Goal: Use online tool/utility: Utilize a website feature to perform a specific function

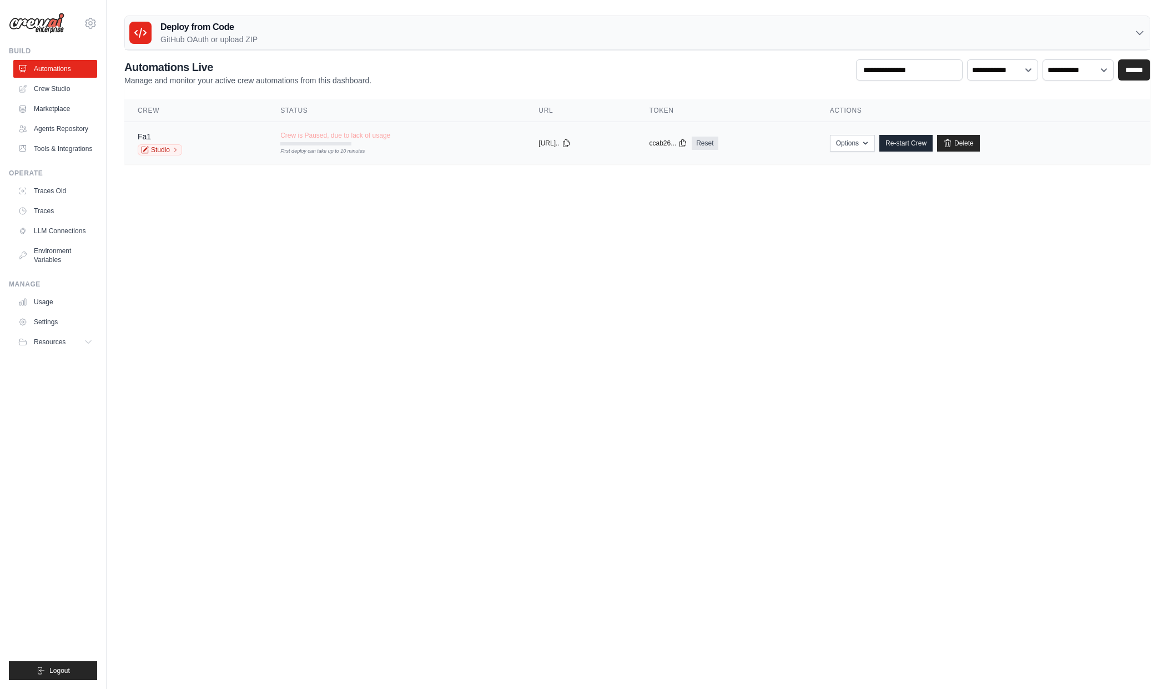
click at [315, 137] on span "Crew is Paused, due to lack of usage" at bounding box center [335, 135] width 110 height 9
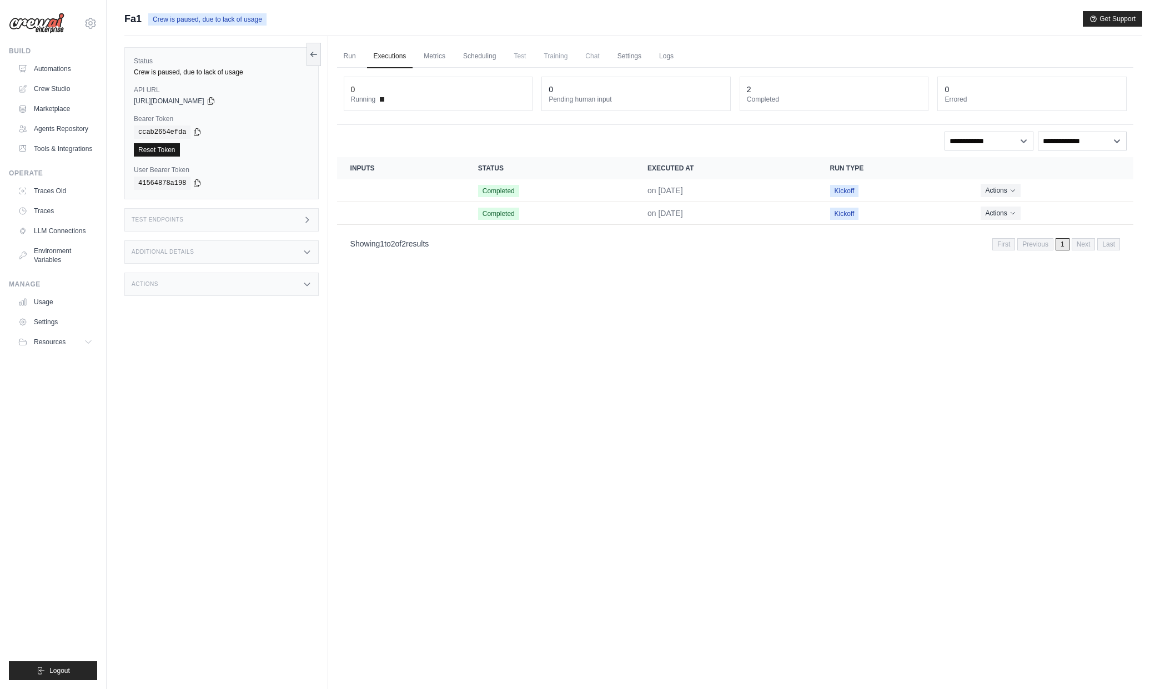
click at [160, 150] on link "Reset Token" at bounding box center [157, 149] width 46 height 13
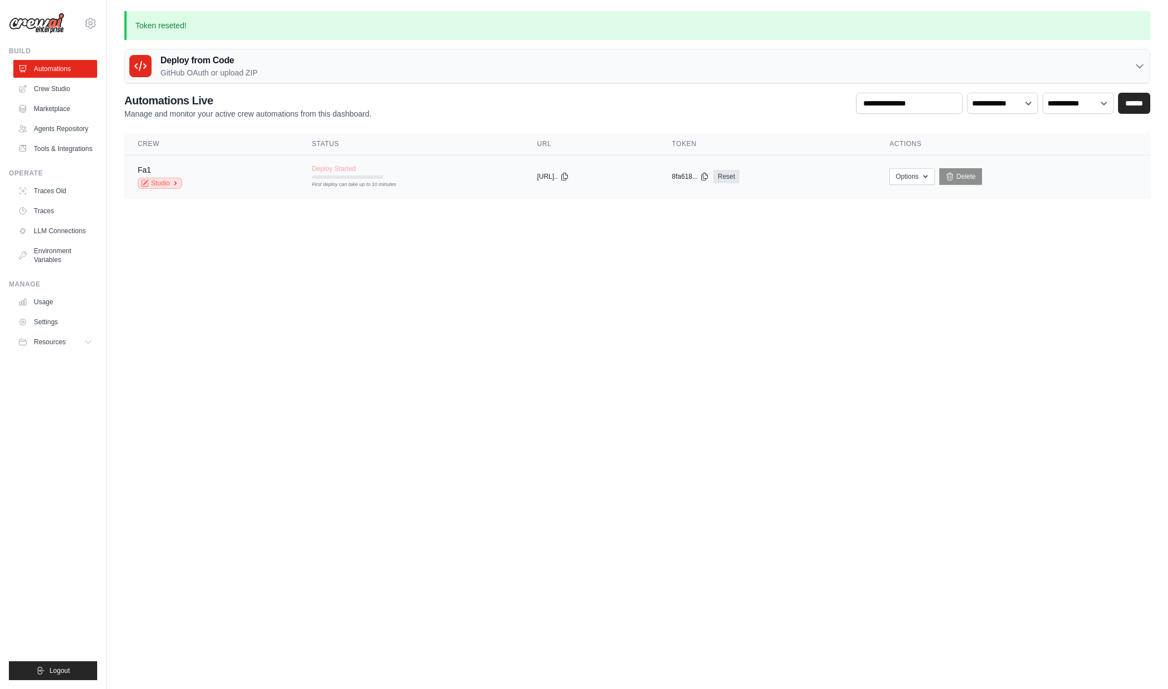
click at [167, 185] on link "Studio" at bounding box center [160, 183] width 44 height 11
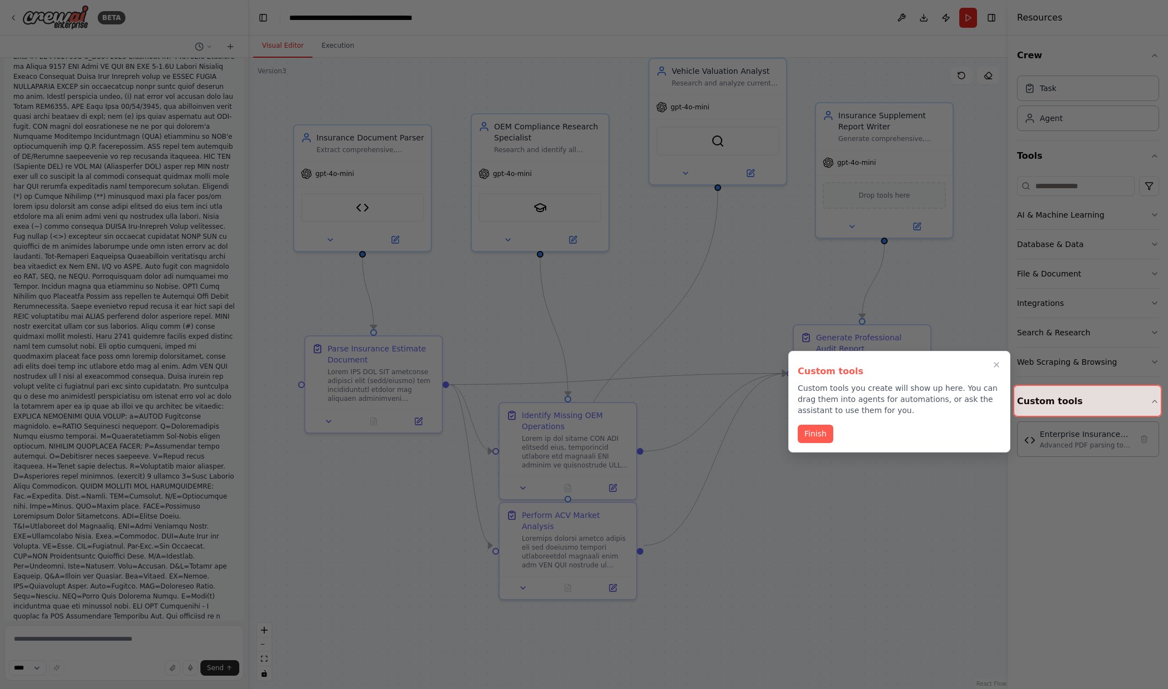
scroll to position [16858, 0]
click at [820, 434] on button "Finish" at bounding box center [816, 433] width 36 height 18
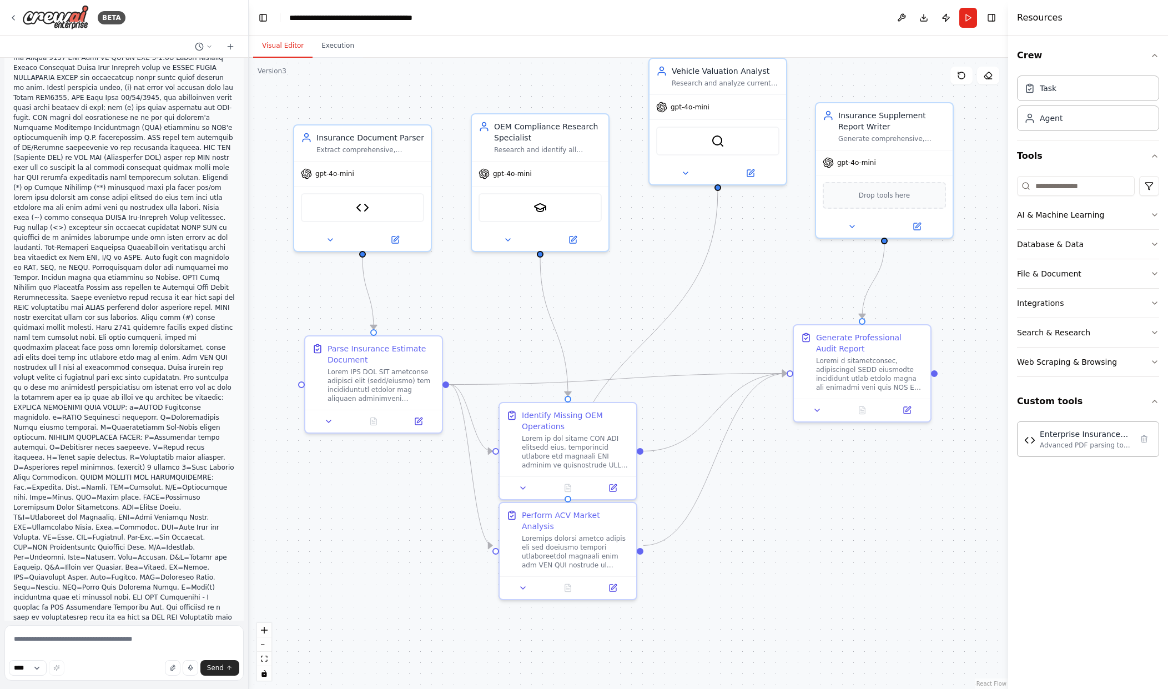
click at [746, 494] on div ".deletable-edge-delete-btn { width: 20px; height: 20px; border: 0px solid #ffff…" at bounding box center [629, 373] width 760 height 631
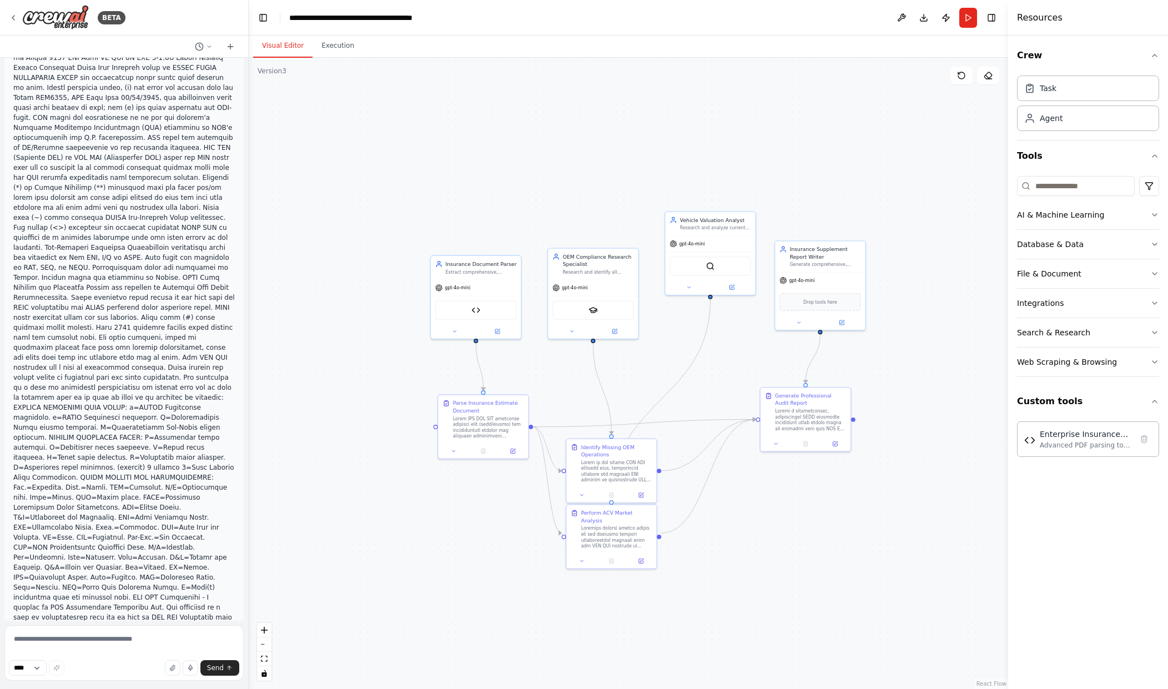
drag, startPoint x: 826, startPoint y: 492, endPoint x: 836, endPoint y: 492, distance: 9.4
click at [836, 492] on div ".deletable-edge-delete-btn { width: 20px; height: 20px; border: 0px solid #ffff…" at bounding box center [629, 373] width 760 height 631
click at [1037, 328] on div "Search & Research" at bounding box center [1053, 332] width 73 height 11
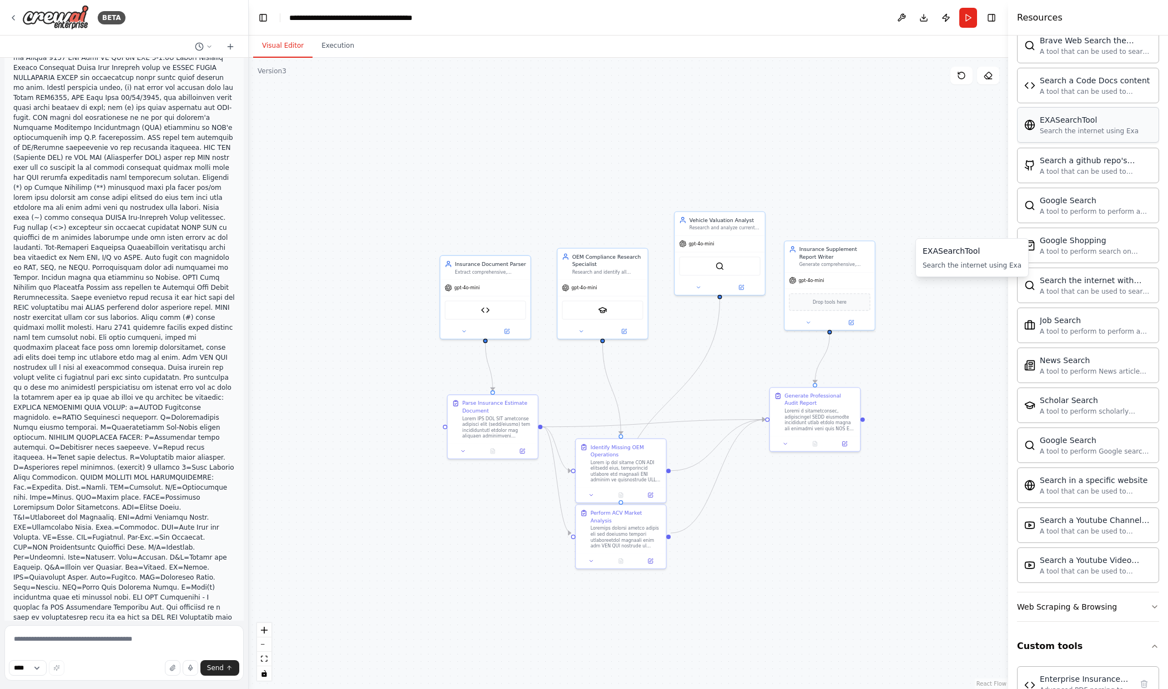
scroll to position [354, 0]
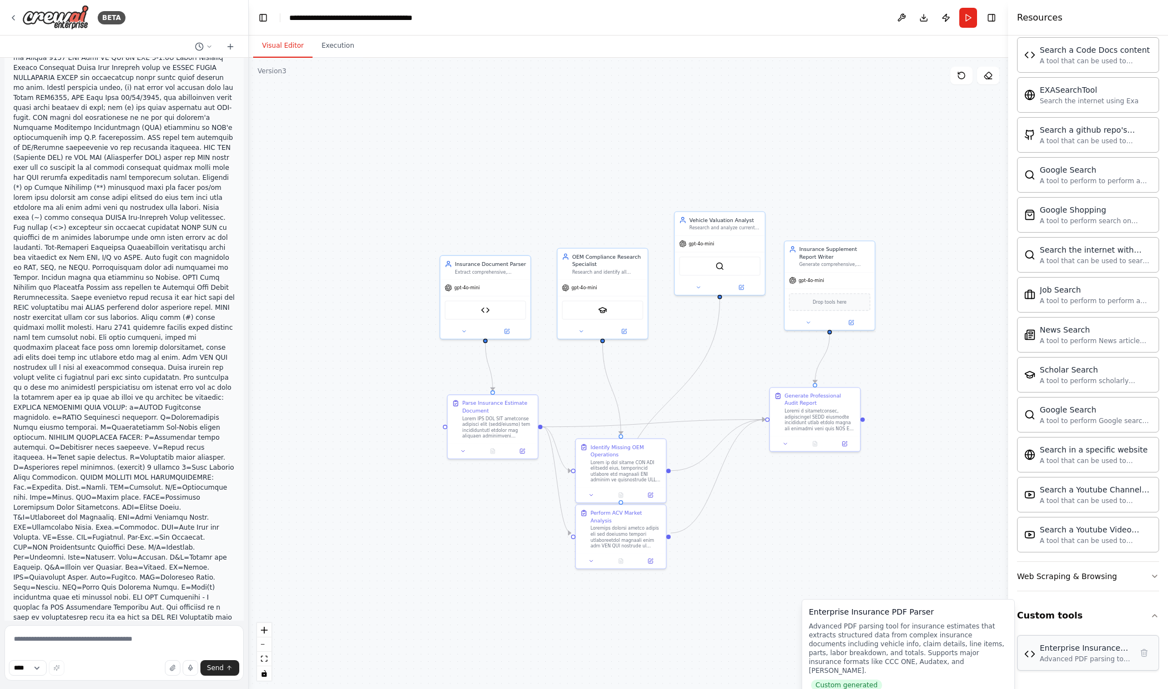
click at [1073, 660] on div "Advanced PDF parsing tool for insurance estimates that extracts structured data…" at bounding box center [1086, 659] width 92 height 9
click at [1062, 649] on div "Enterprise Insurance PDF Parser" at bounding box center [1086, 647] width 92 height 11
drag, startPoint x: 859, startPoint y: 553, endPoint x: 832, endPoint y: 564, distance: 29.4
click at [832, 564] on div ".deletable-edge-delete-btn { width: 20px; height: 20px; border: 0px solid #ffff…" at bounding box center [629, 373] width 760 height 631
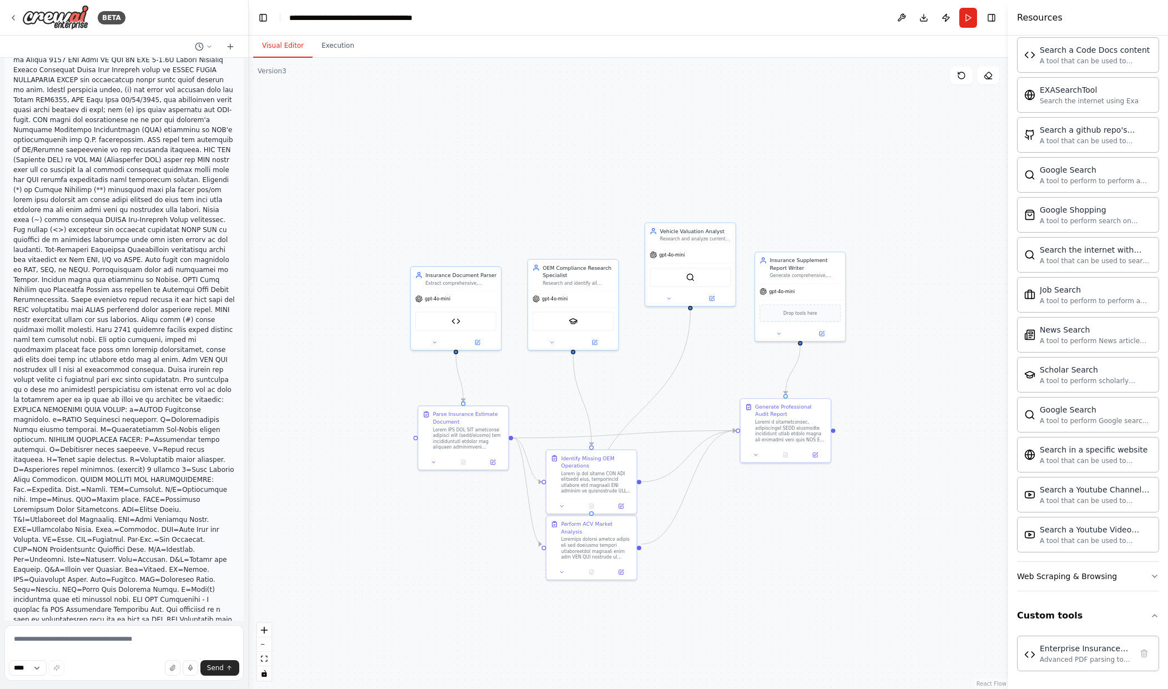
scroll to position [16858, 0]
click at [319, 45] on button "Execution" at bounding box center [338, 45] width 51 height 23
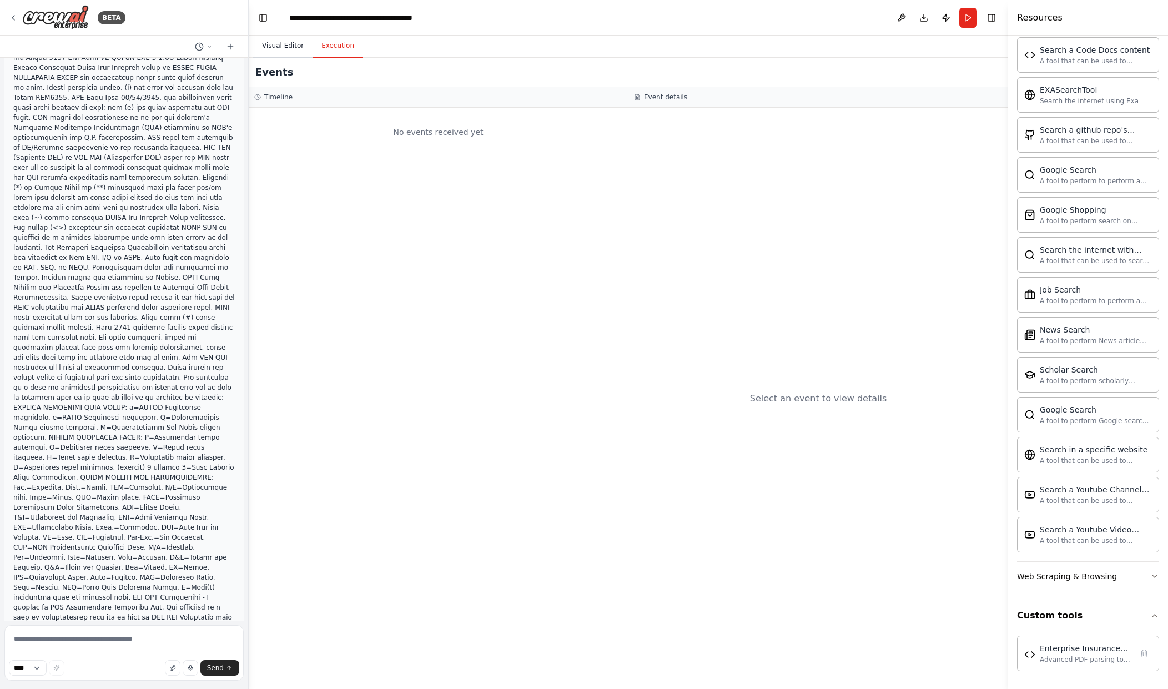
click at [287, 45] on button "Visual Editor" at bounding box center [282, 45] width 59 height 23
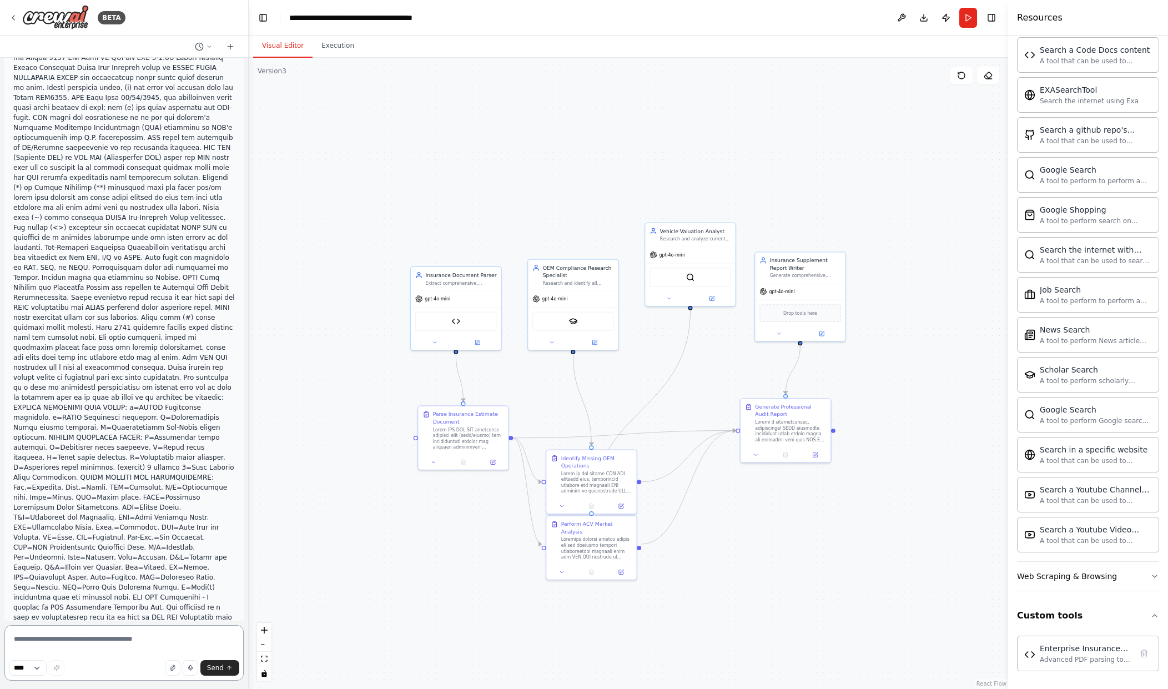
click at [119, 652] on textarea at bounding box center [123, 653] width 239 height 56
click at [124, 642] on textarea at bounding box center [123, 653] width 239 height 56
click at [1098, 98] on div "Search the internet using Exa" at bounding box center [1089, 100] width 99 height 9
click at [1074, 62] on div "A tool that can be used to semantic search a query from a Code Docs content." at bounding box center [1096, 60] width 112 height 9
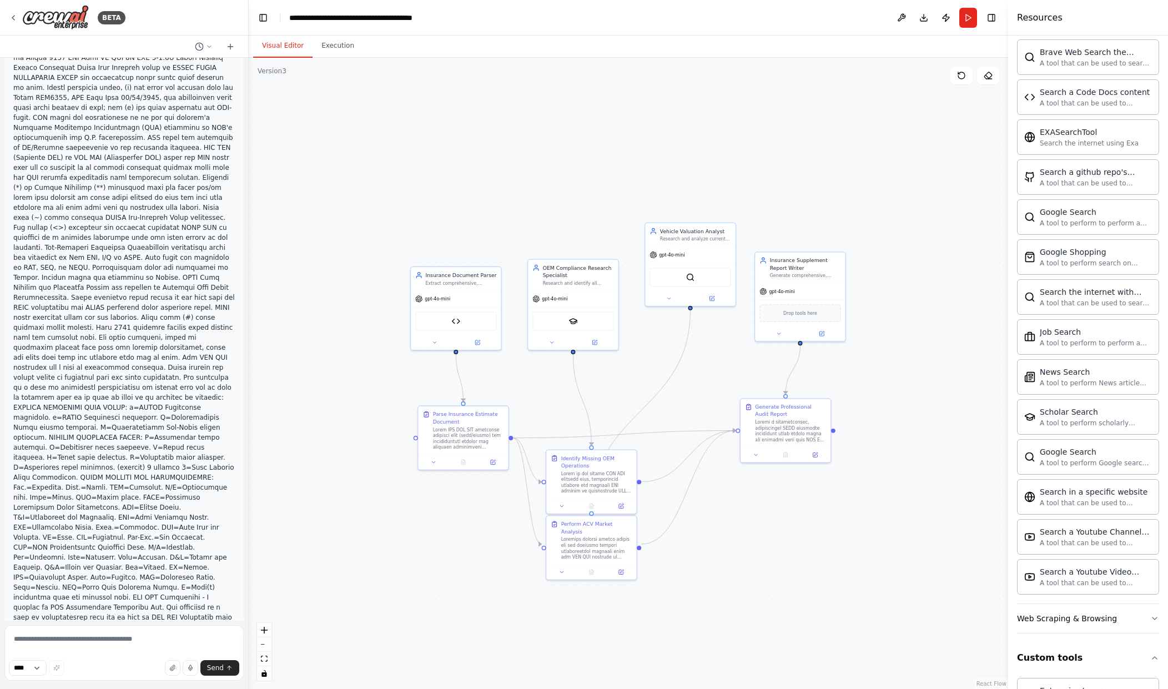
scroll to position [21, 0]
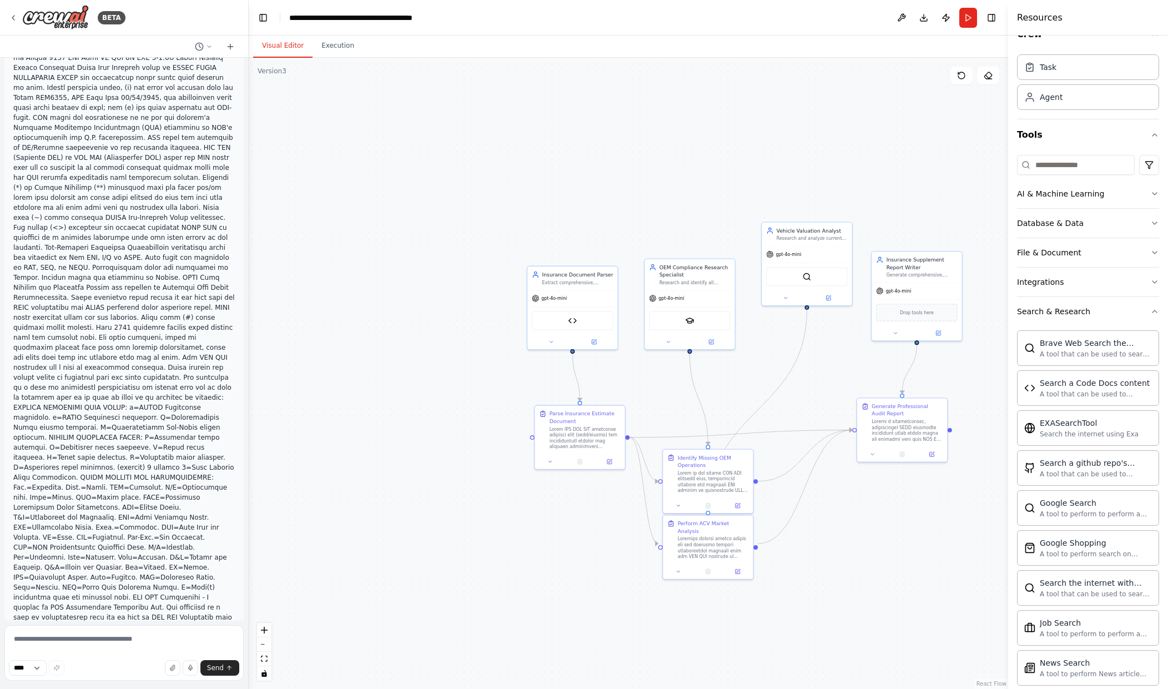
drag, startPoint x: 652, startPoint y: 142, endPoint x: 762, endPoint y: 141, distance: 110.5
click at [762, 141] on div ".deletable-edge-delete-btn { width: 20px; height: 20px; border: 0px solid #ffff…" at bounding box center [629, 373] width 760 height 631
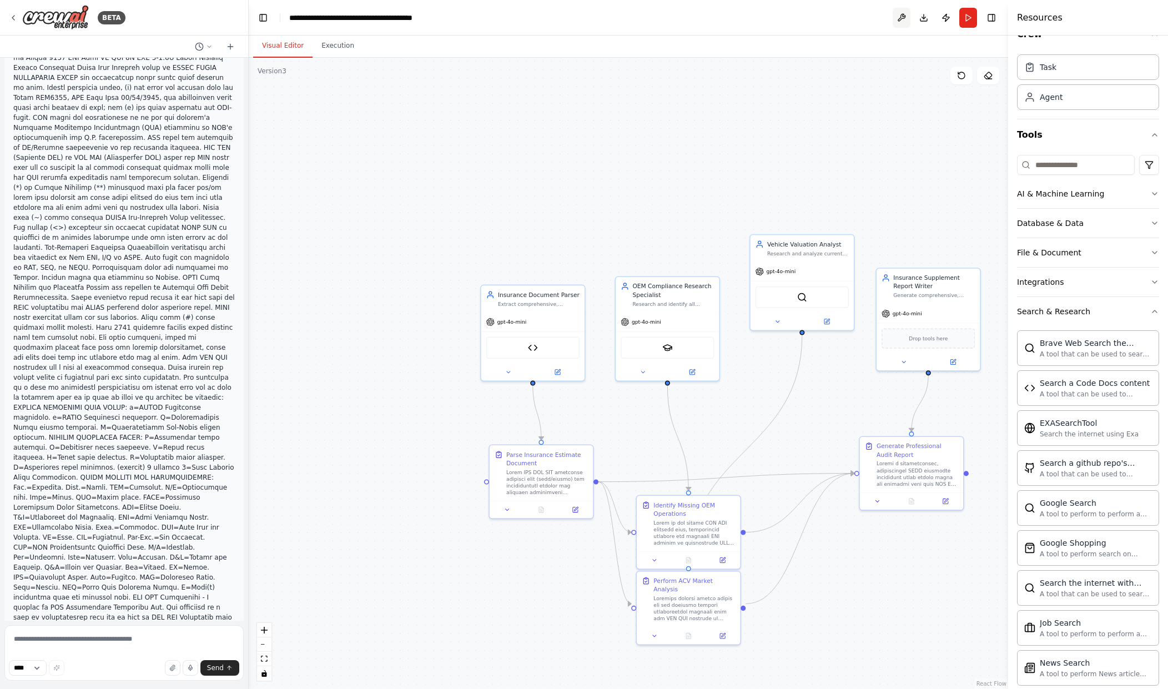
click at [906, 17] on button at bounding box center [902, 18] width 18 height 20
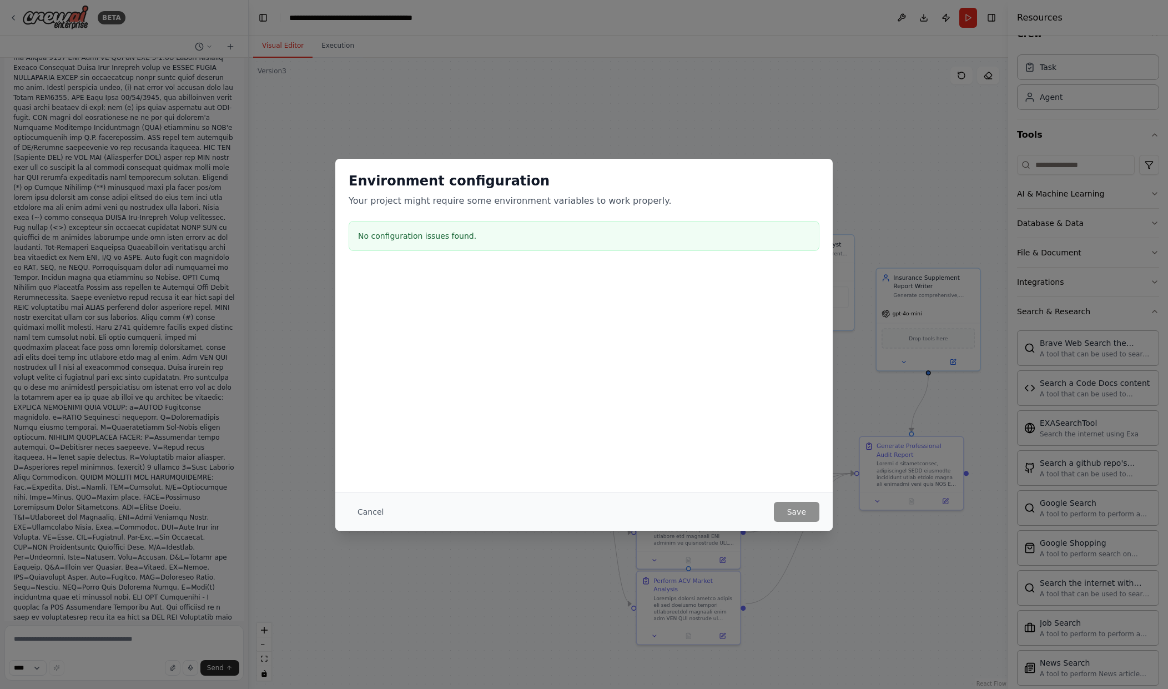
click at [815, 264] on div "Environment configuration Your project might require some environment variables…" at bounding box center [584, 214] width 498 height 110
click at [881, 189] on div "Environment configuration Your project might require some environment variables…" at bounding box center [584, 344] width 1168 height 689
click at [366, 505] on button "Cancel" at bounding box center [371, 512] width 44 height 20
